Goal: Find specific page/section: Find specific page/section

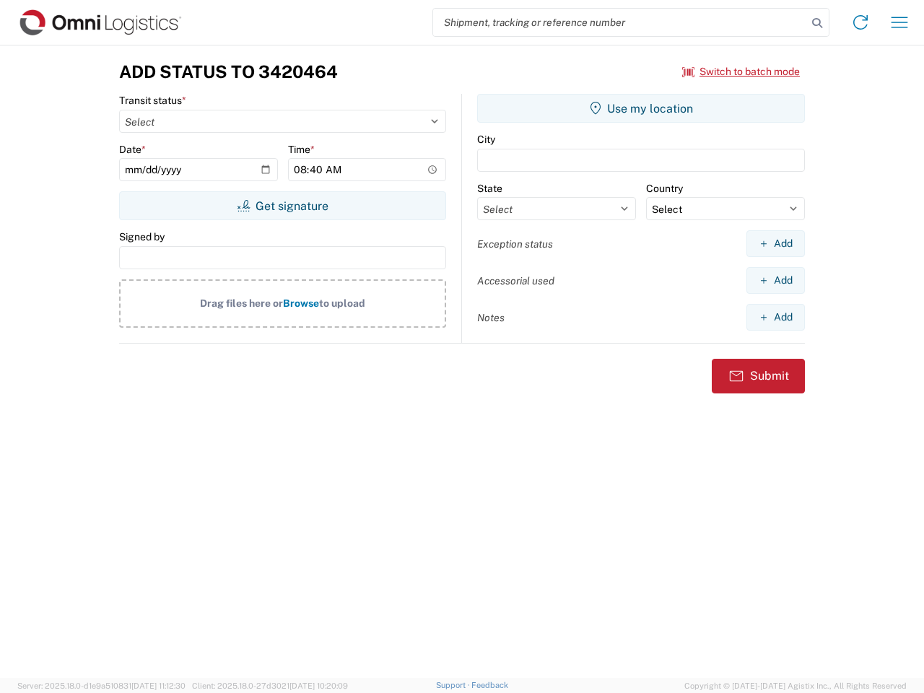
click at [620, 22] on input "search" at bounding box center [620, 22] width 374 height 27
click at [817, 23] on icon at bounding box center [817, 23] width 20 height 20
click at [861, 22] on icon at bounding box center [860, 22] width 23 height 23
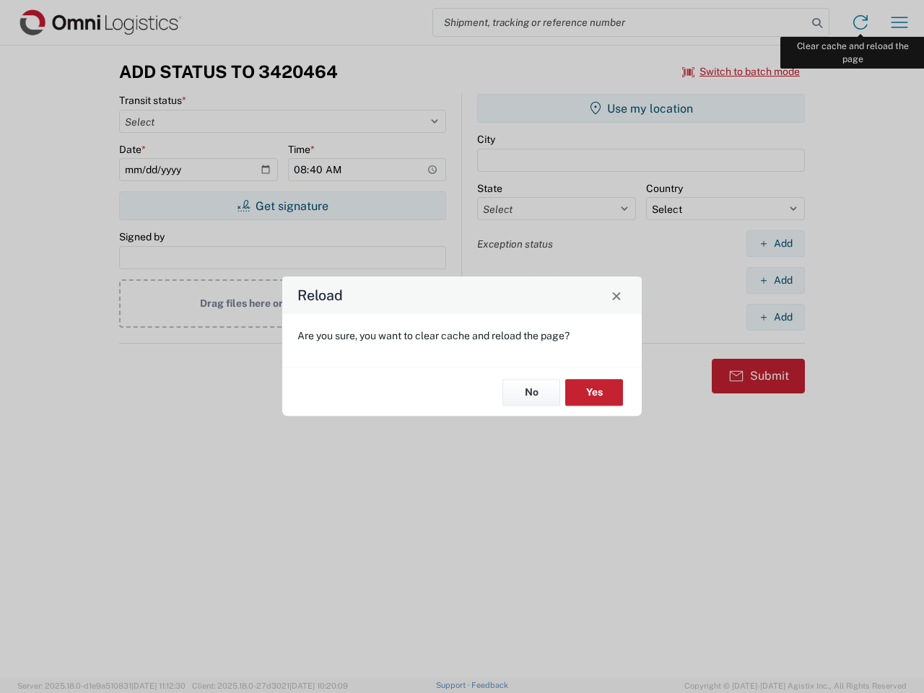
click at [900, 22] on div "Reload Are you sure, you want to clear cache and reload the page? No Yes" at bounding box center [462, 346] width 924 height 693
click at [741, 71] on div "Reload Are you sure, you want to clear cache and reload the page? No Yes" at bounding box center [462, 346] width 924 height 693
click at [282, 206] on div "Reload Are you sure, you want to clear cache and reload the page? No Yes" at bounding box center [462, 346] width 924 height 693
click at [641, 108] on div "Reload Are you sure, you want to clear cache and reload the page? No Yes" at bounding box center [462, 346] width 924 height 693
click at [775, 243] on div "Reload Are you sure, you want to clear cache and reload the page? No Yes" at bounding box center [462, 346] width 924 height 693
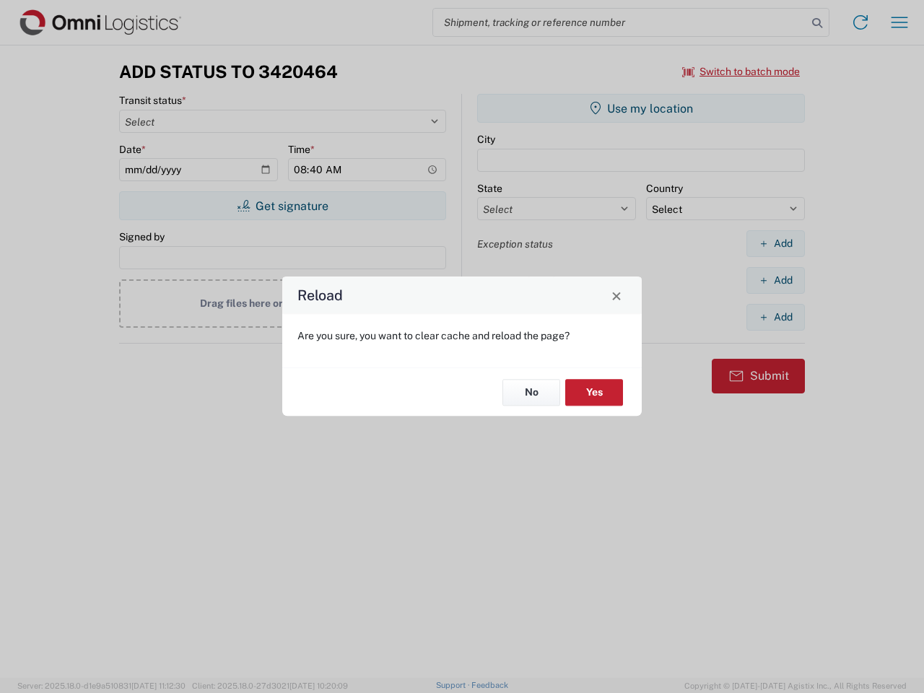
click at [775, 280] on div "Reload Are you sure, you want to clear cache and reload the page? No Yes" at bounding box center [462, 346] width 924 height 693
click at [775, 317] on div "Reload Are you sure, you want to clear cache and reload the page? No Yes" at bounding box center [462, 346] width 924 height 693
